Goal: Information Seeking & Learning: Find specific page/section

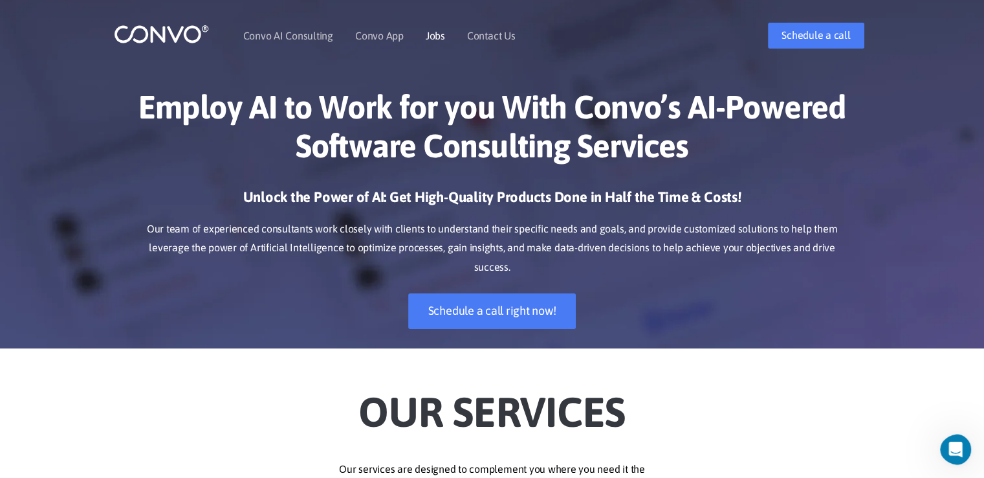
click at [435, 32] on link "Jobs" at bounding box center [435, 35] width 19 height 10
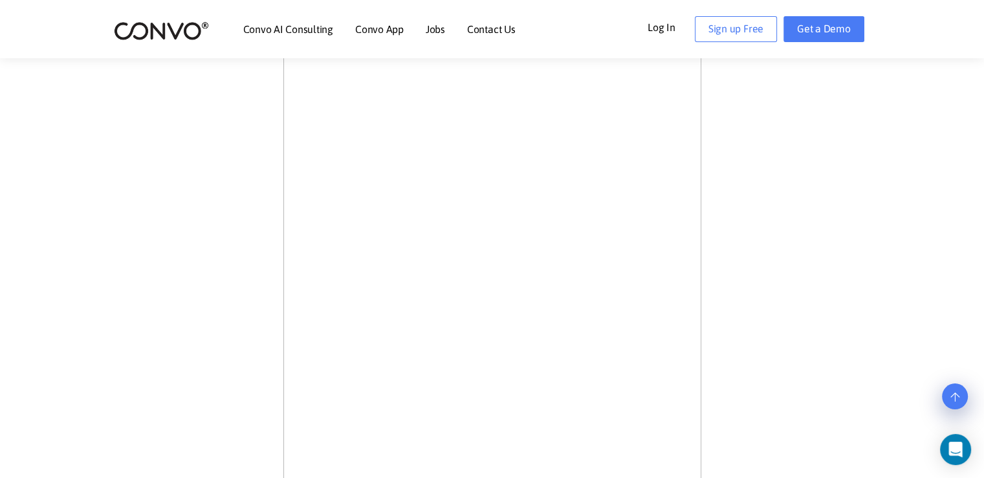
scroll to position [841, 0]
click at [162, 38] on img at bounding box center [161, 31] width 95 height 20
